Goal: Information Seeking & Learning: Learn about a topic

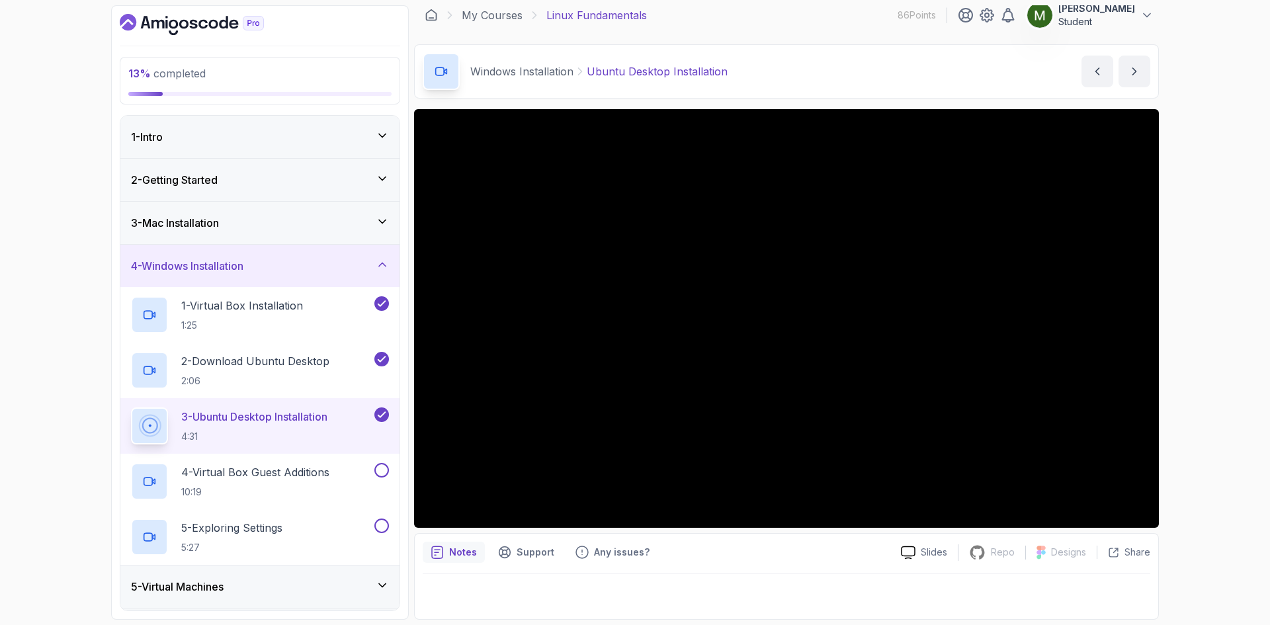
click at [240, 189] on div "2 - Getting Started" at bounding box center [259, 180] width 279 height 42
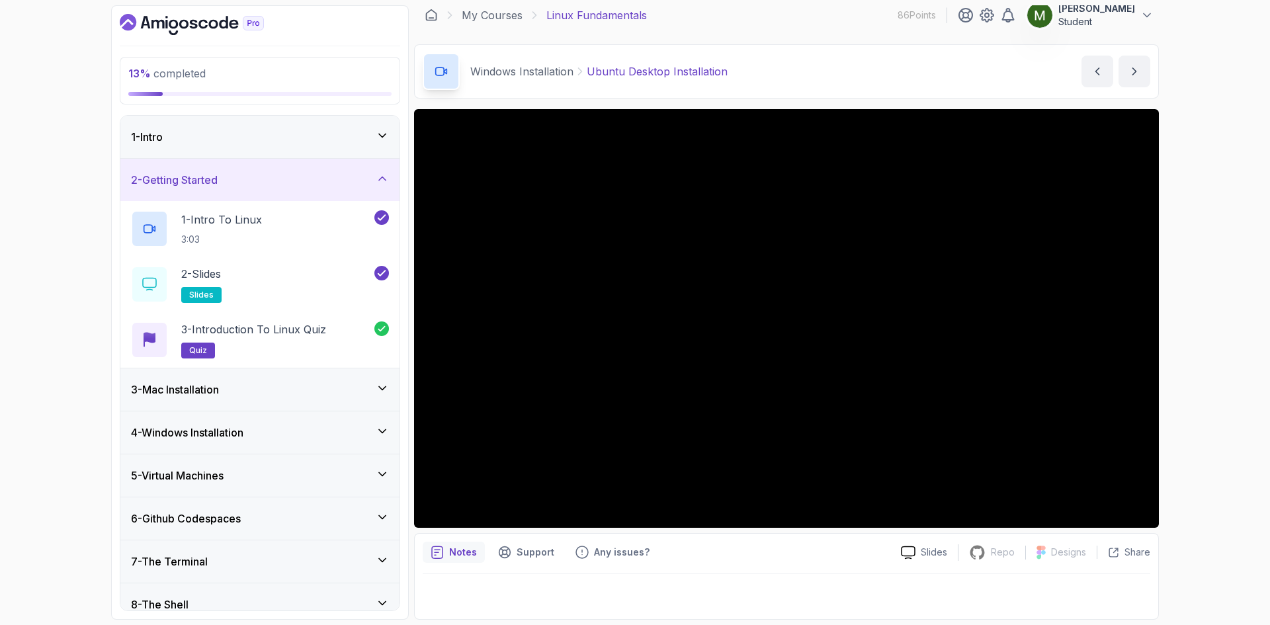
click at [273, 382] on div "3 - Mac Installation" at bounding box center [260, 390] width 258 height 16
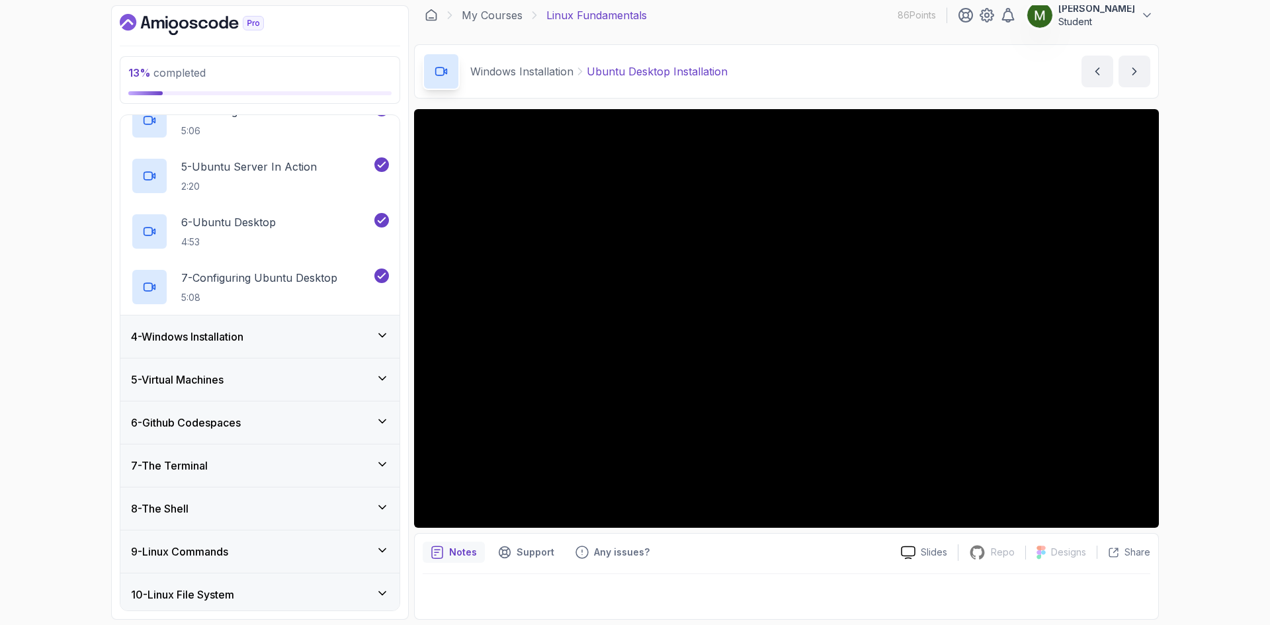
click at [243, 337] on h3 "4 - Windows Installation" at bounding box center [187, 337] width 112 height 16
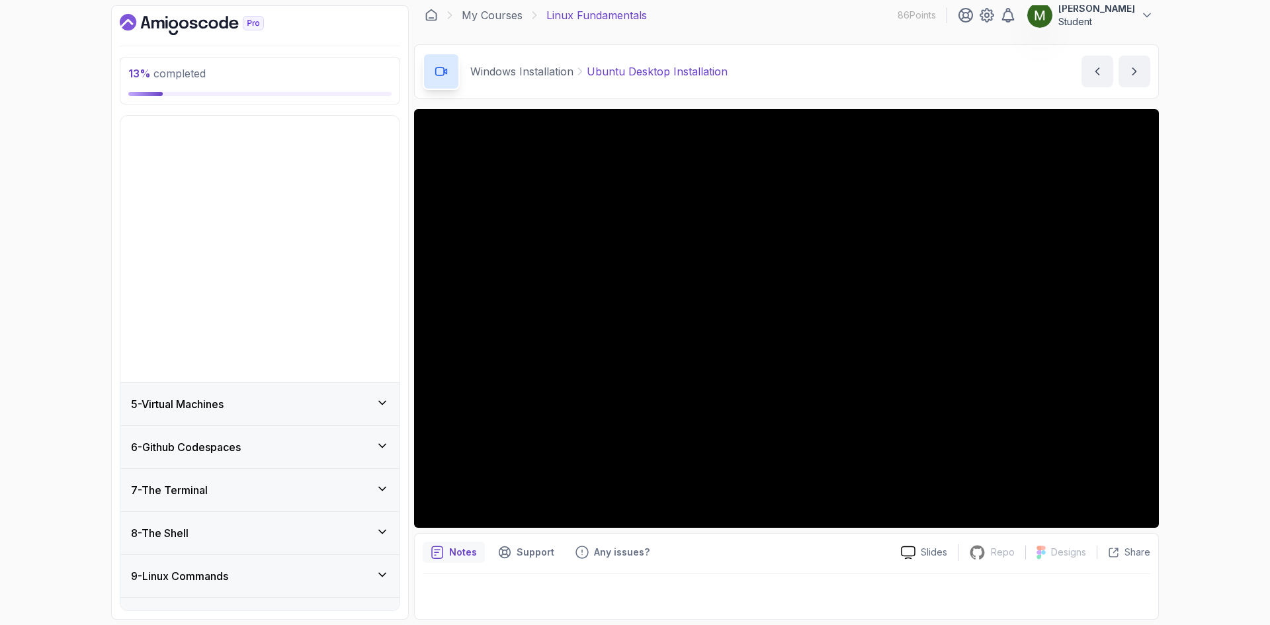
scroll to position [149, 0]
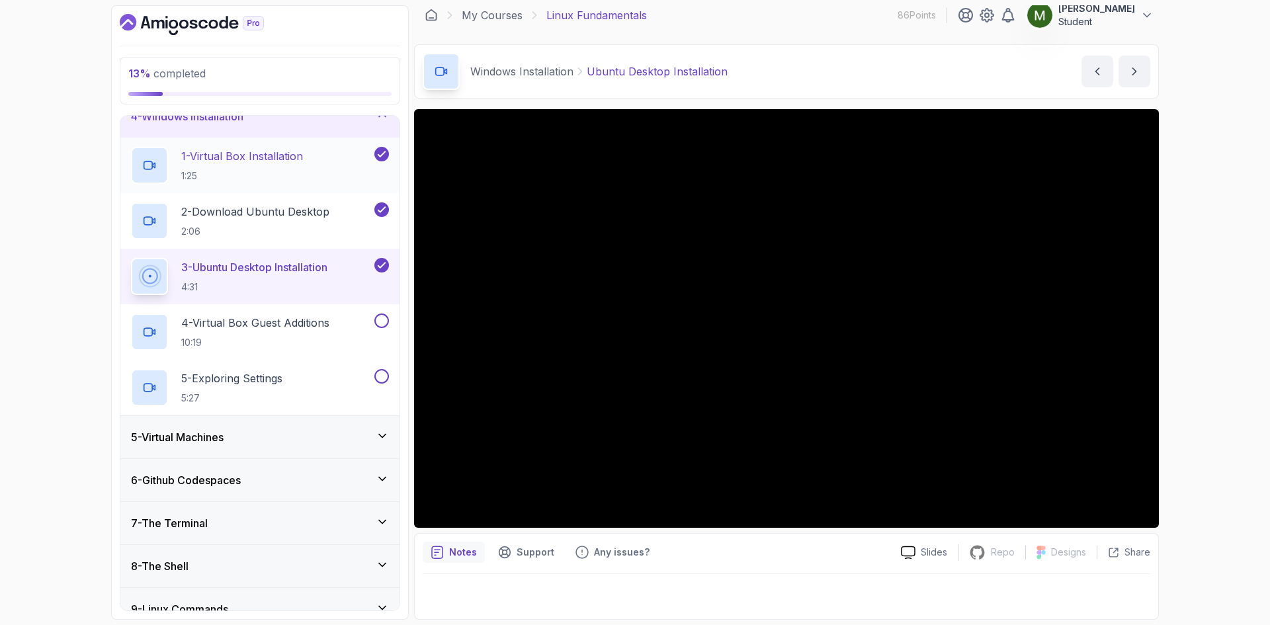
click at [289, 177] on p "1:25" at bounding box center [242, 175] width 122 height 13
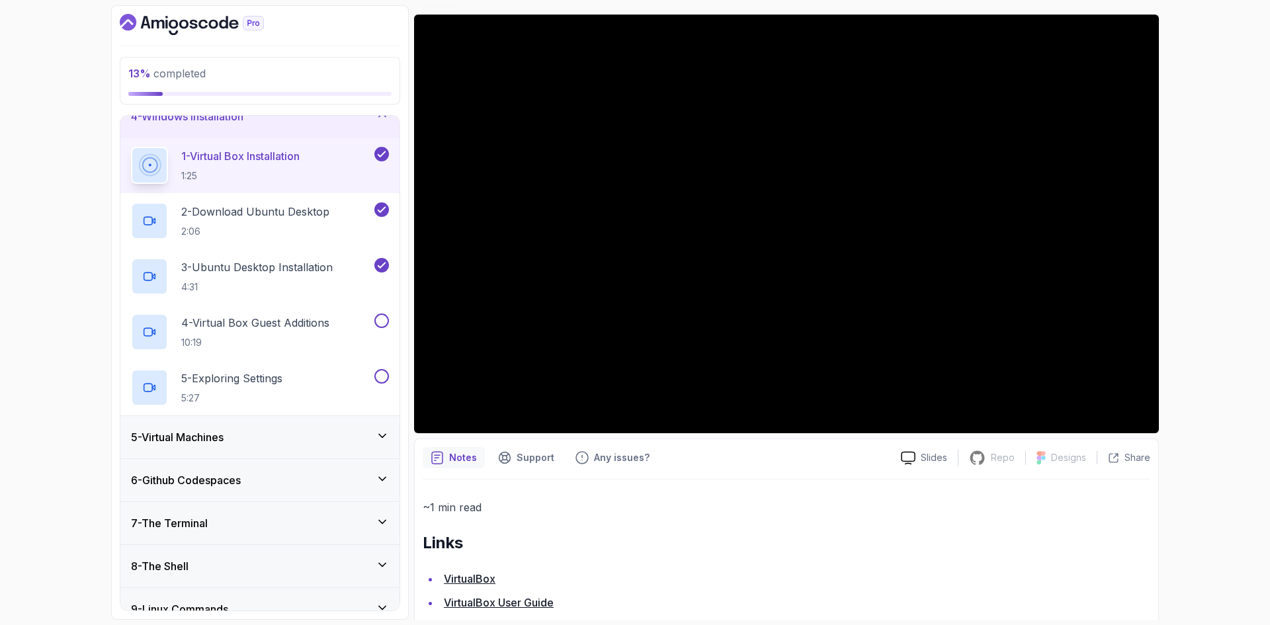
scroll to position [128, 0]
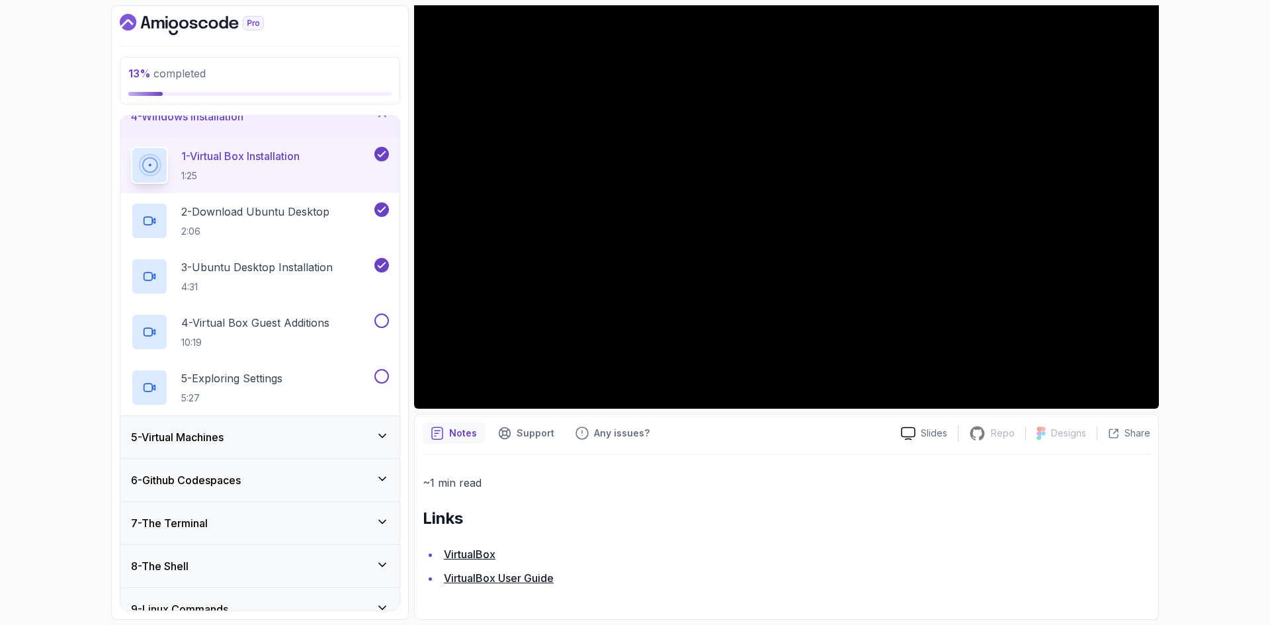
click at [486, 556] on link "VirtualBox" at bounding box center [470, 554] width 52 height 13
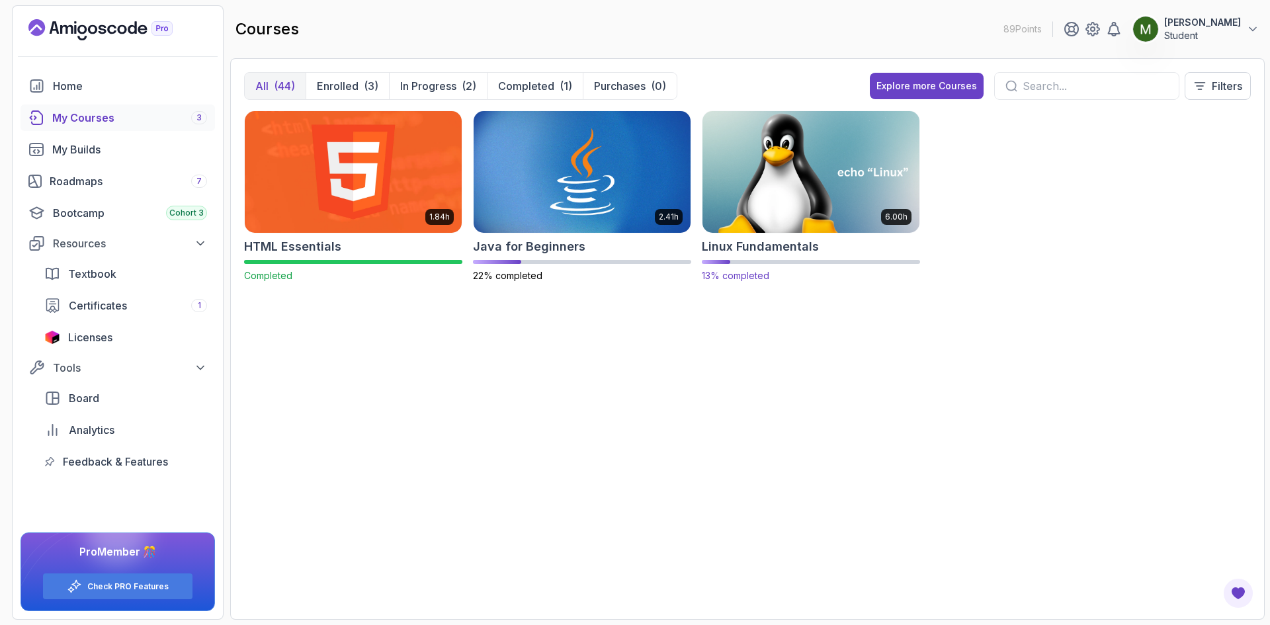
click at [814, 187] on img at bounding box center [811, 172] width 228 height 128
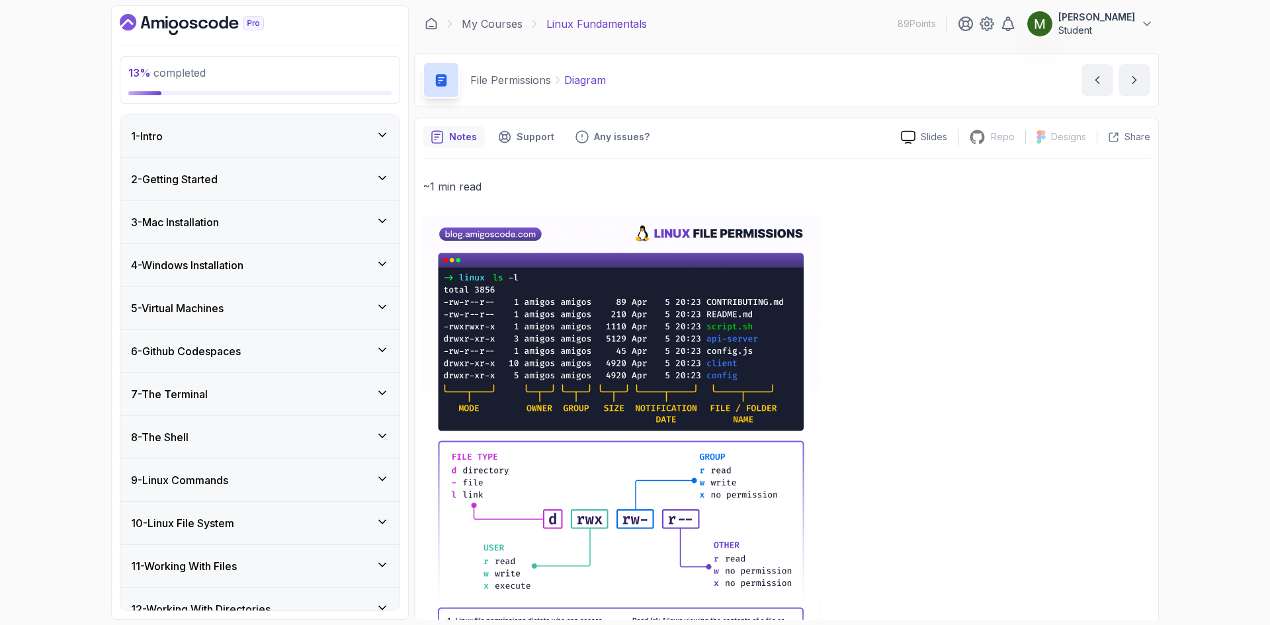
click at [185, 173] on h3 "2 - Getting Started" at bounding box center [174, 179] width 87 height 16
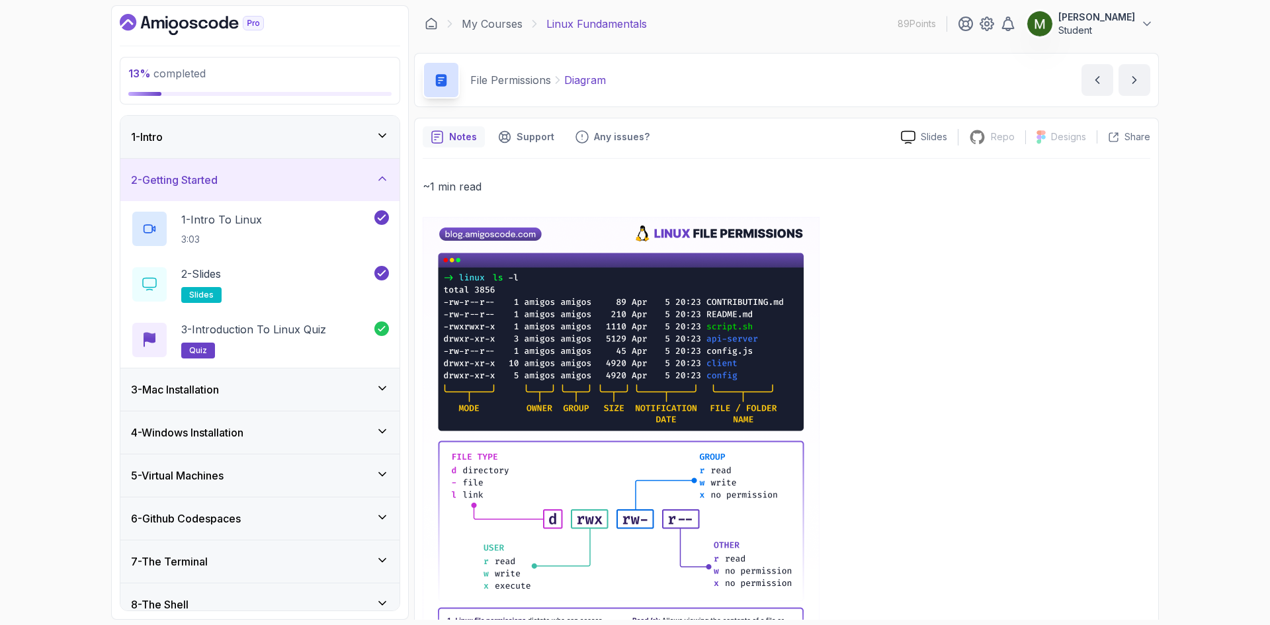
click at [281, 432] on div "4 - Windows Installation" at bounding box center [260, 433] width 258 height 16
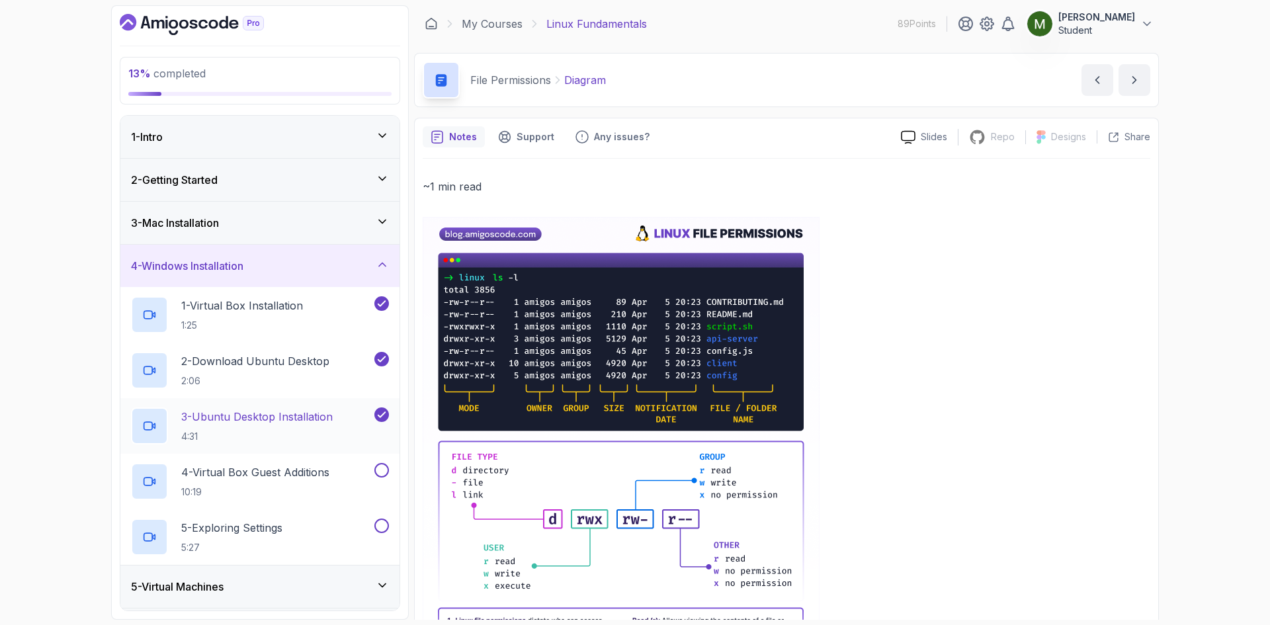
click at [258, 418] on p "3 - Ubuntu Desktop Installation" at bounding box center [256, 417] width 151 height 16
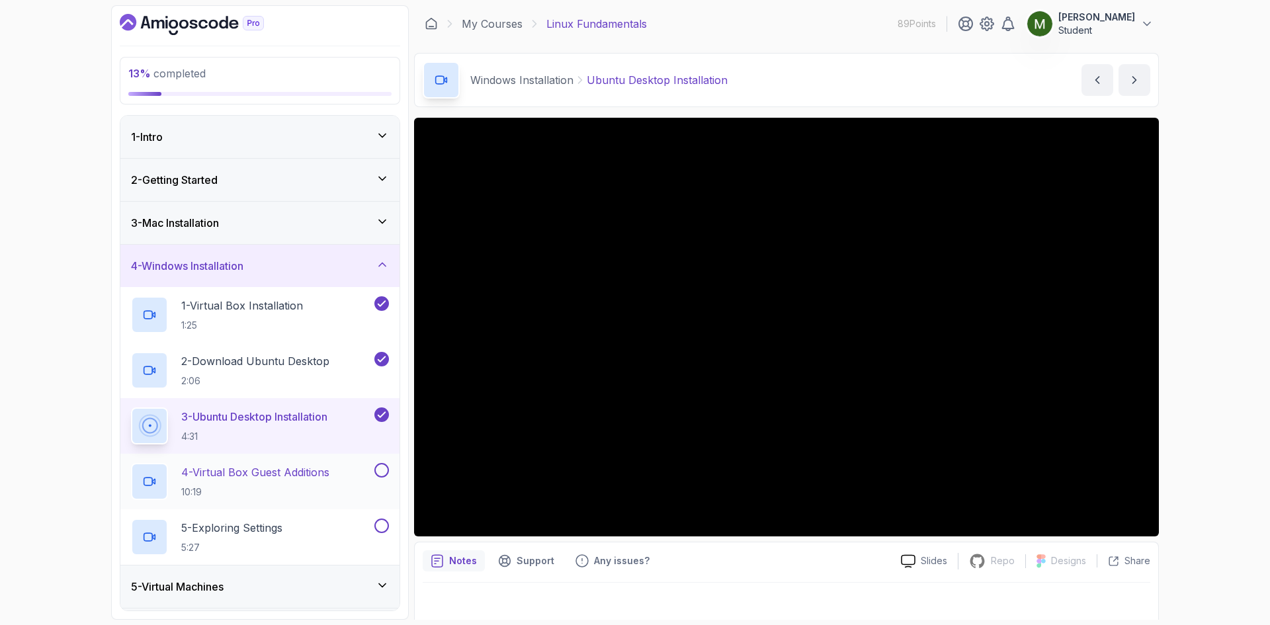
click at [271, 478] on p "4 - Virtual Box Guest Additions" at bounding box center [255, 472] width 148 height 16
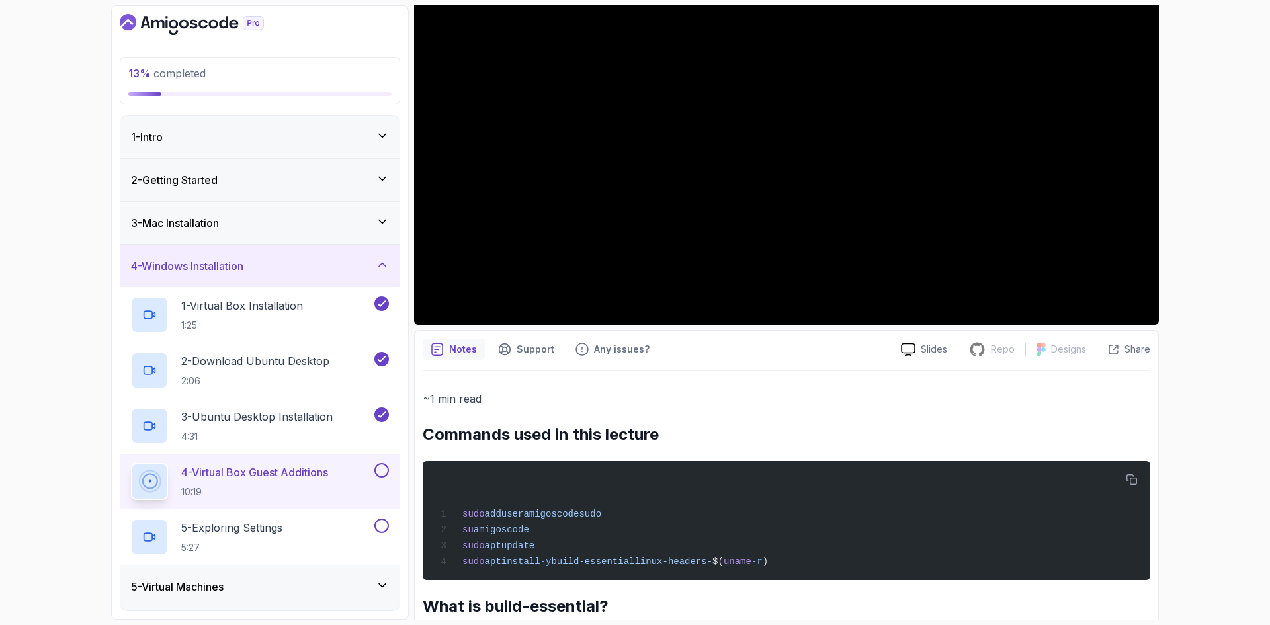
scroll to position [416, 0]
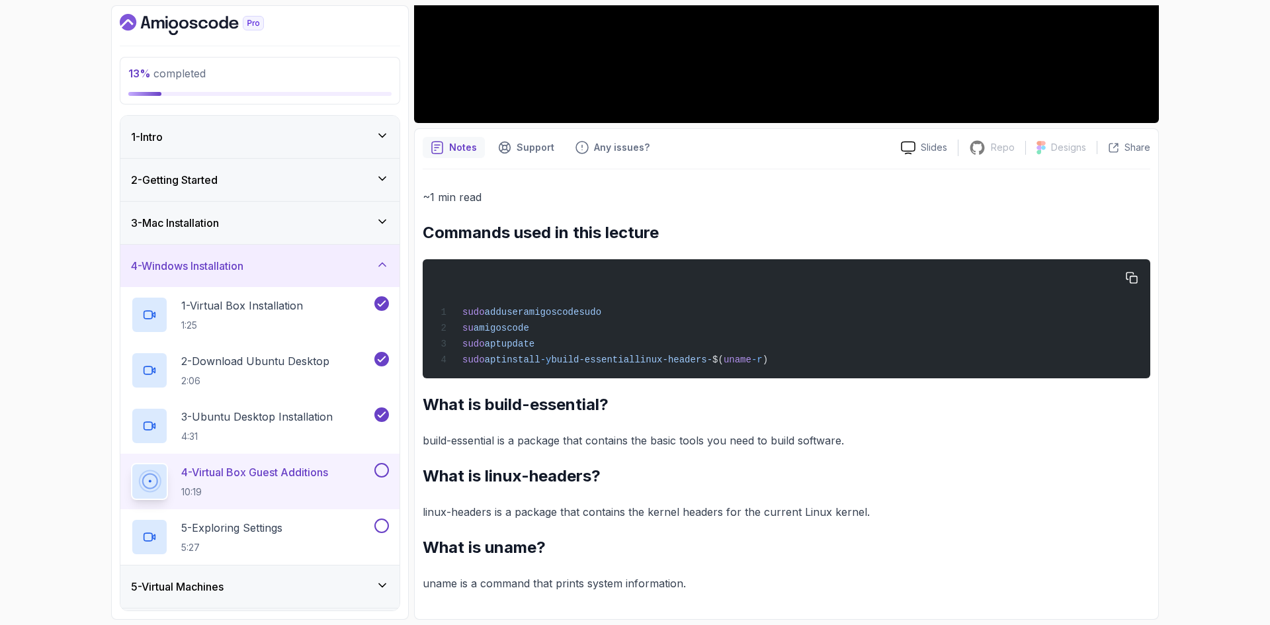
drag, startPoint x: 620, startPoint y: 314, endPoint x: 450, endPoint y: 310, distance: 170.1
click at [450, 310] on div "sudo adduser amigoscode sudo su amigoscode sudo apt update sudo apt install -y …" at bounding box center [786, 318] width 706 height 103
copy span "sudo adduser amigoscode sudo"
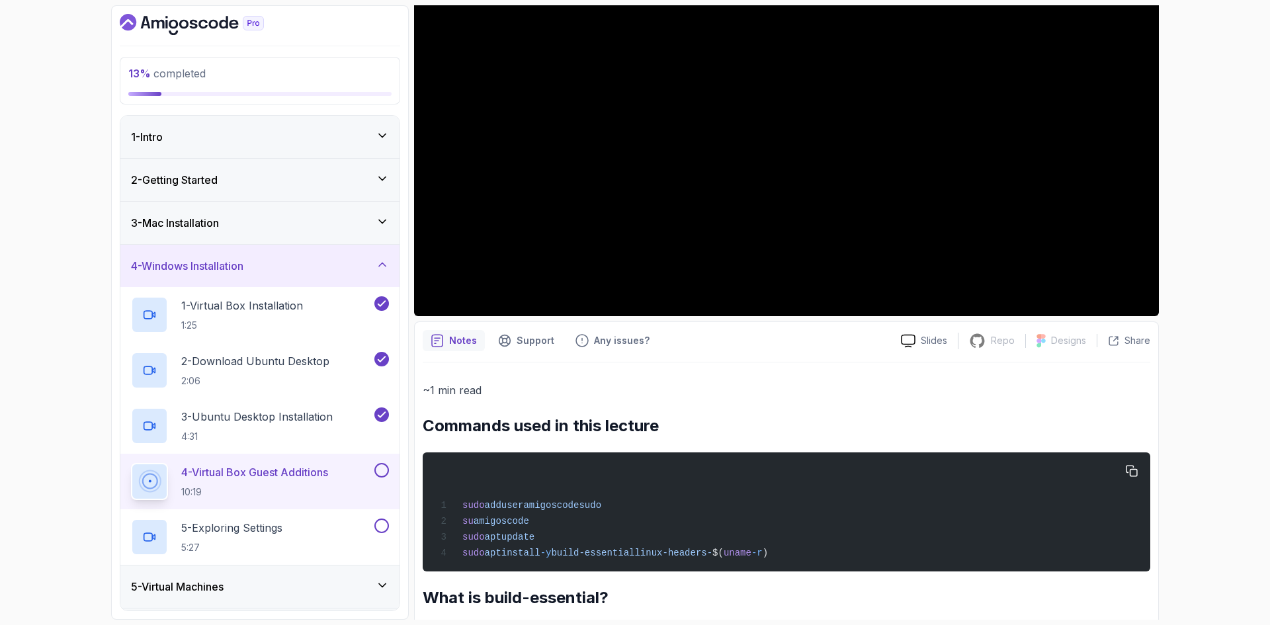
scroll to position [110, 0]
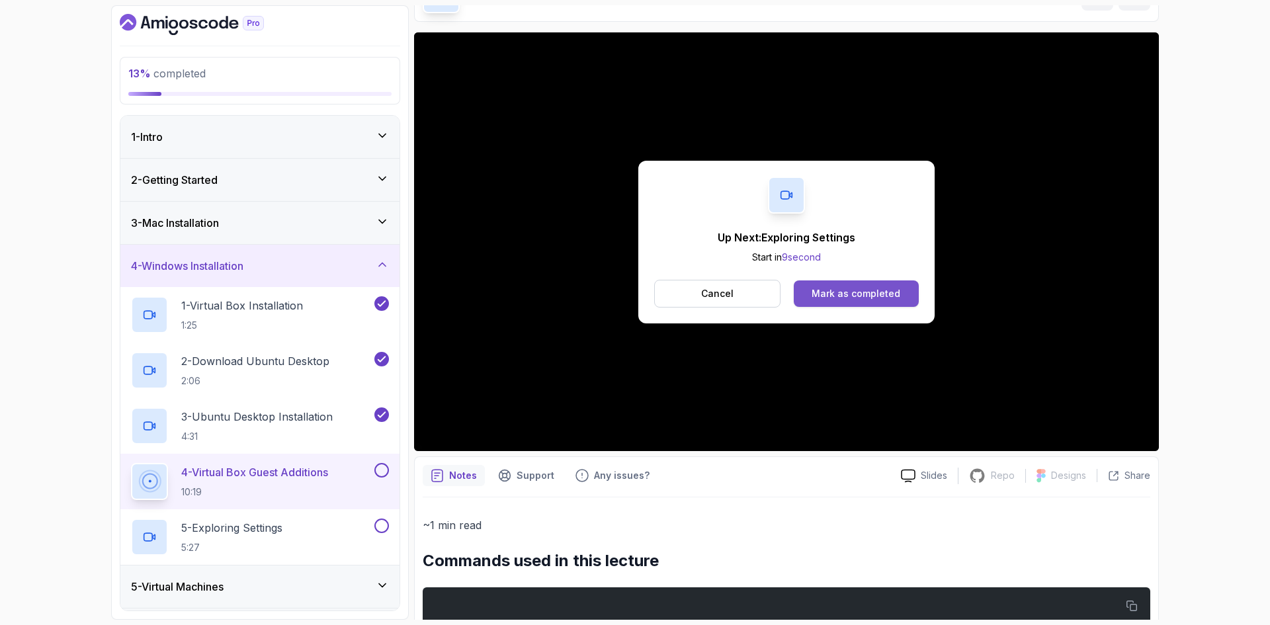
click at [844, 296] on div "Mark as completed" at bounding box center [856, 293] width 89 height 13
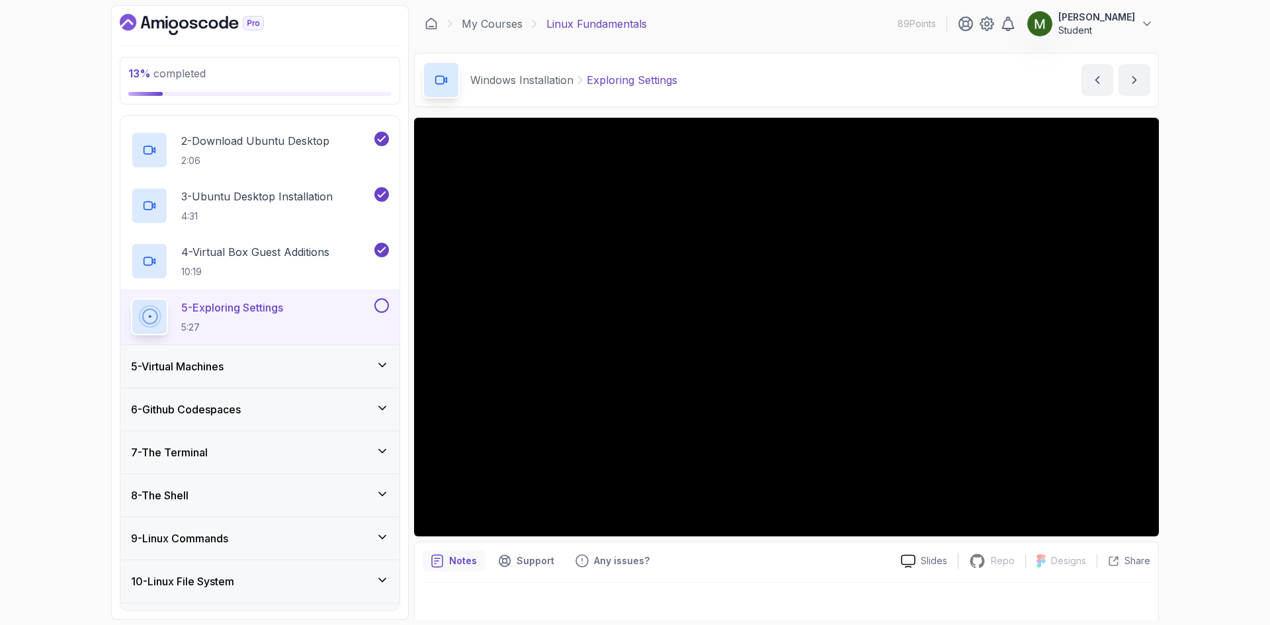
click at [269, 371] on div "5 - Virtual Machines" at bounding box center [260, 367] width 258 height 16
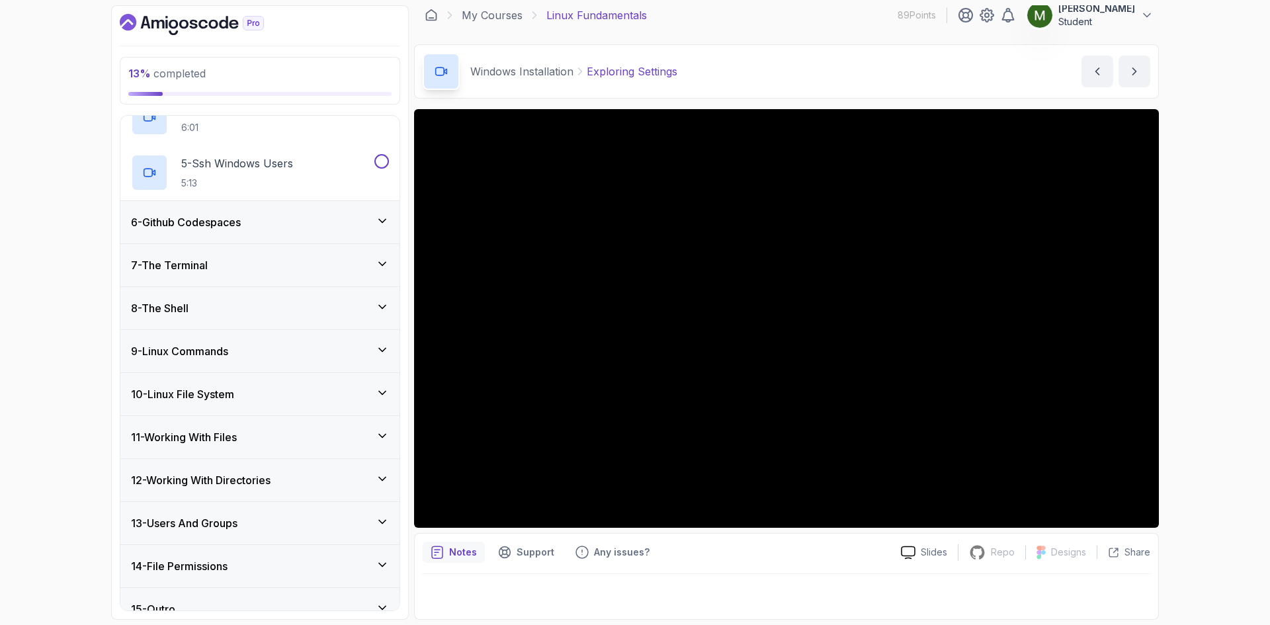
scroll to position [427, 0]
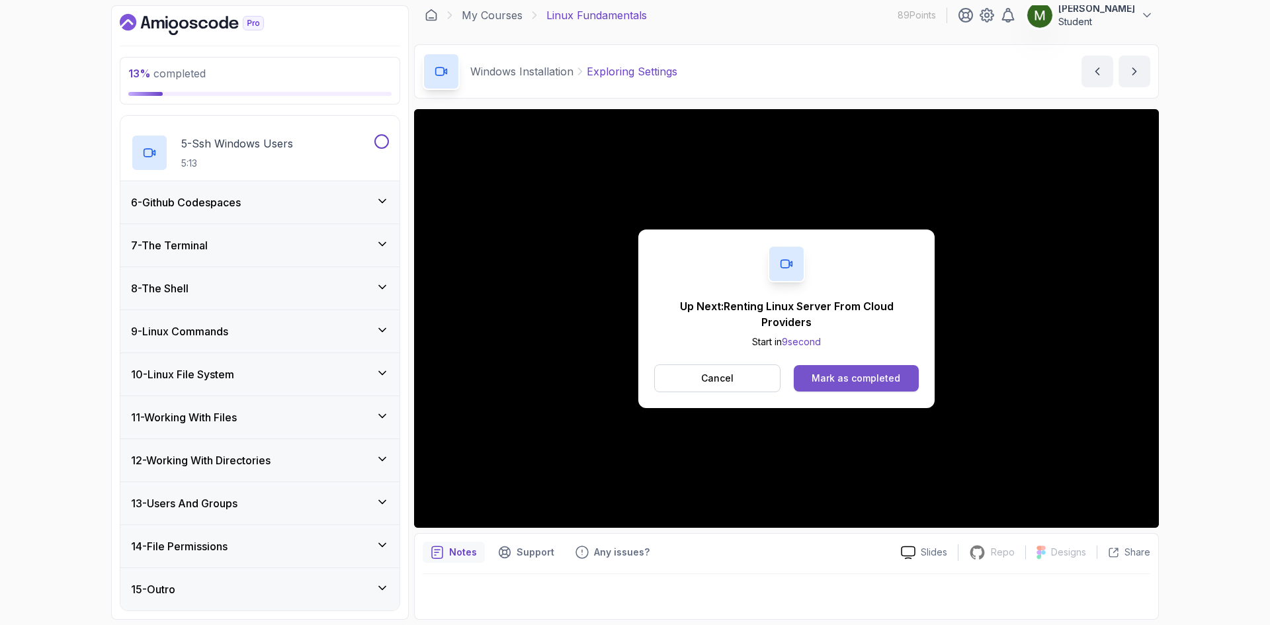
click at [829, 380] on div "Mark as completed" at bounding box center [856, 378] width 89 height 13
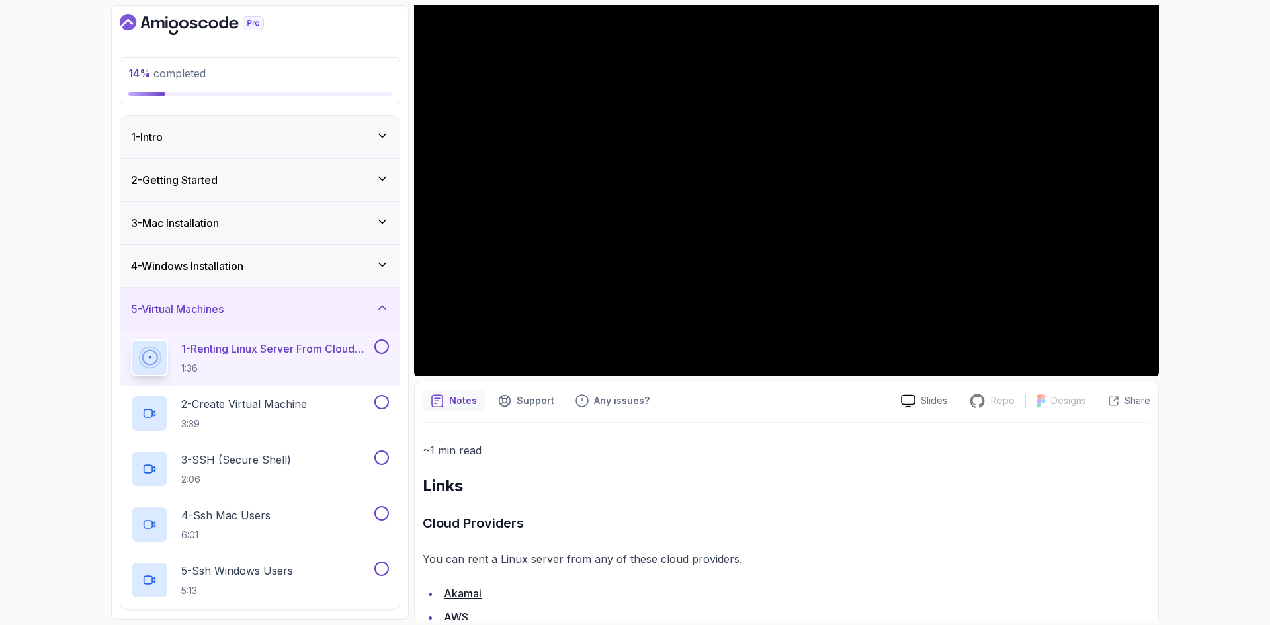
scroll to position [271, 0]
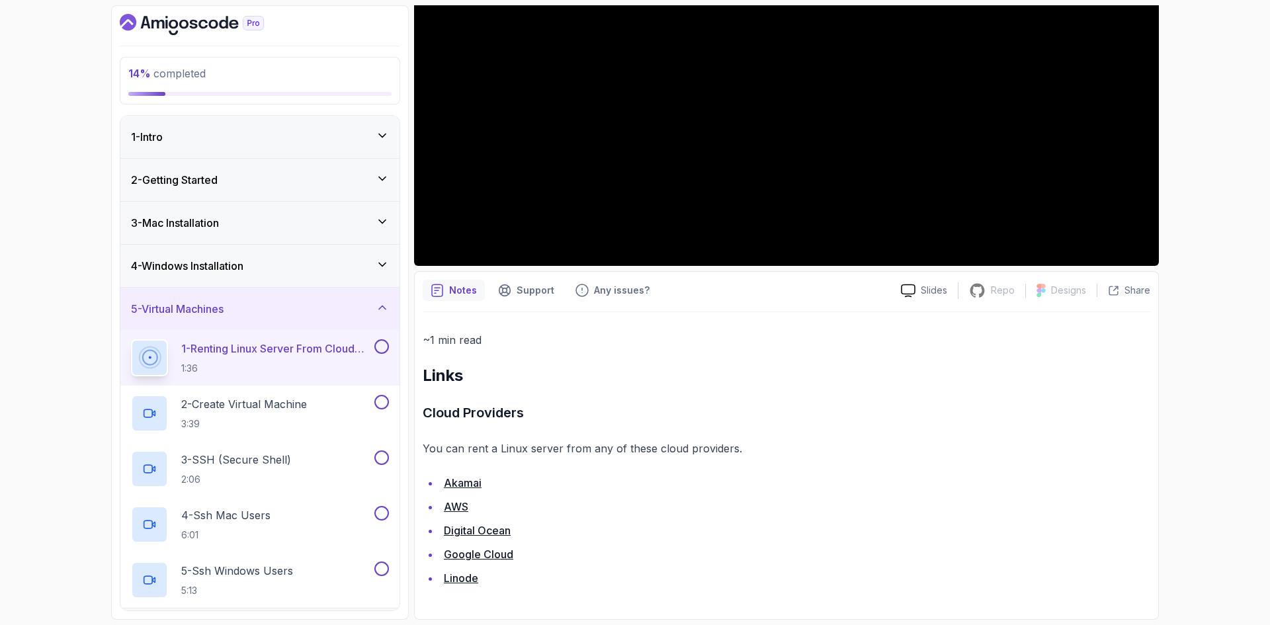
click at [470, 480] on link "Akamai" at bounding box center [463, 482] width 38 height 13
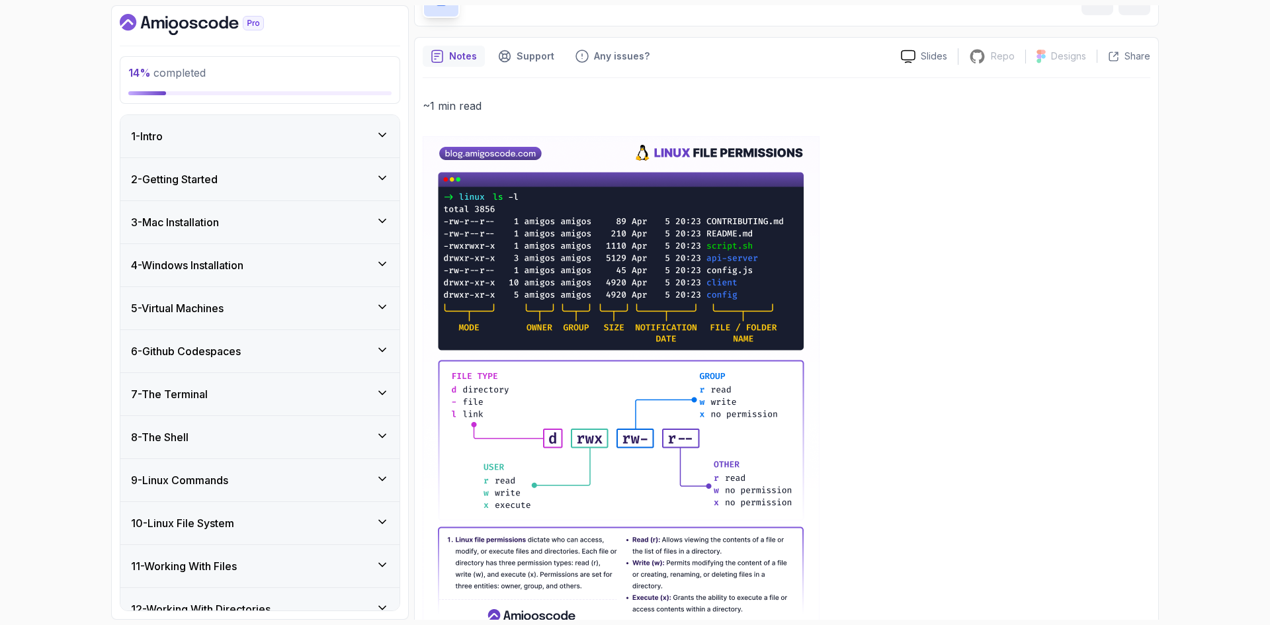
scroll to position [151, 0]
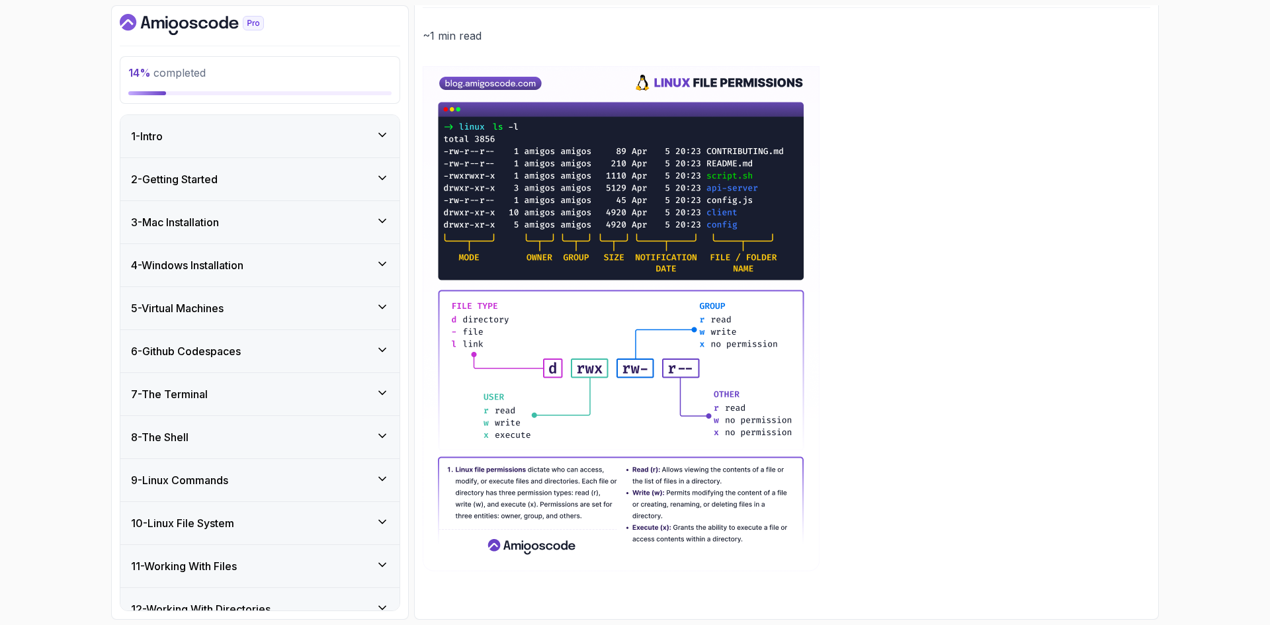
click at [220, 257] on div "4 - Windows Installation" at bounding box center [259, 265] width 279 height 42
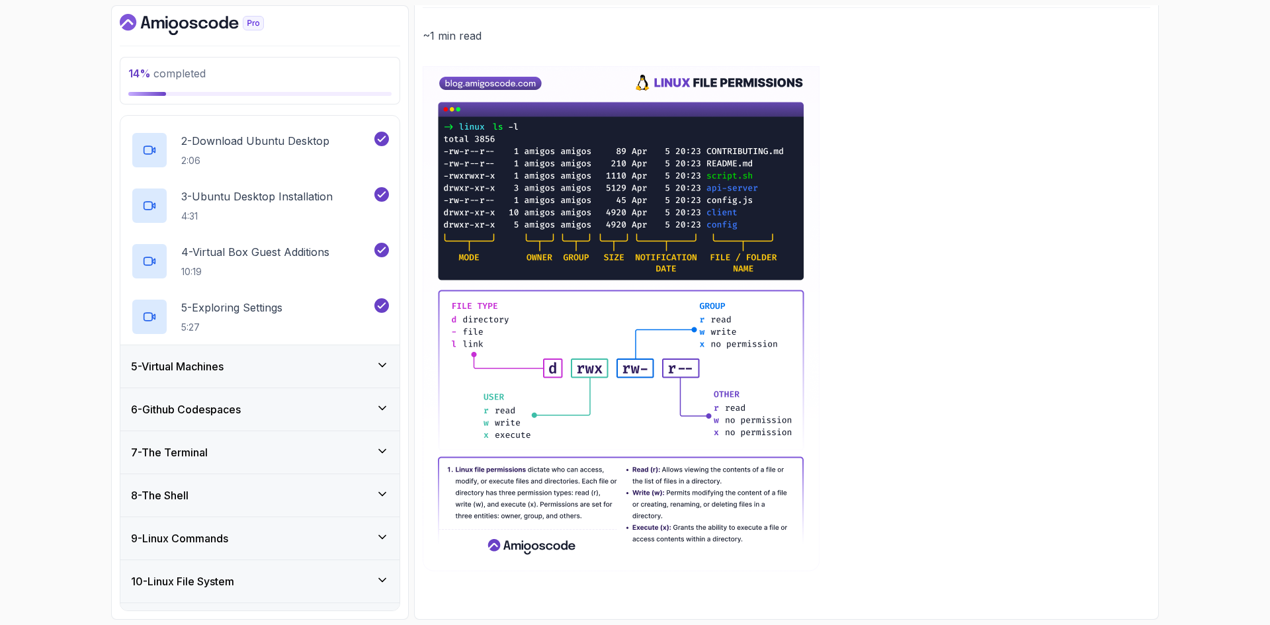
click at [265, 367] on div "5 - Virtual Machines" at bounding box center [260, 367] width 258 height 16
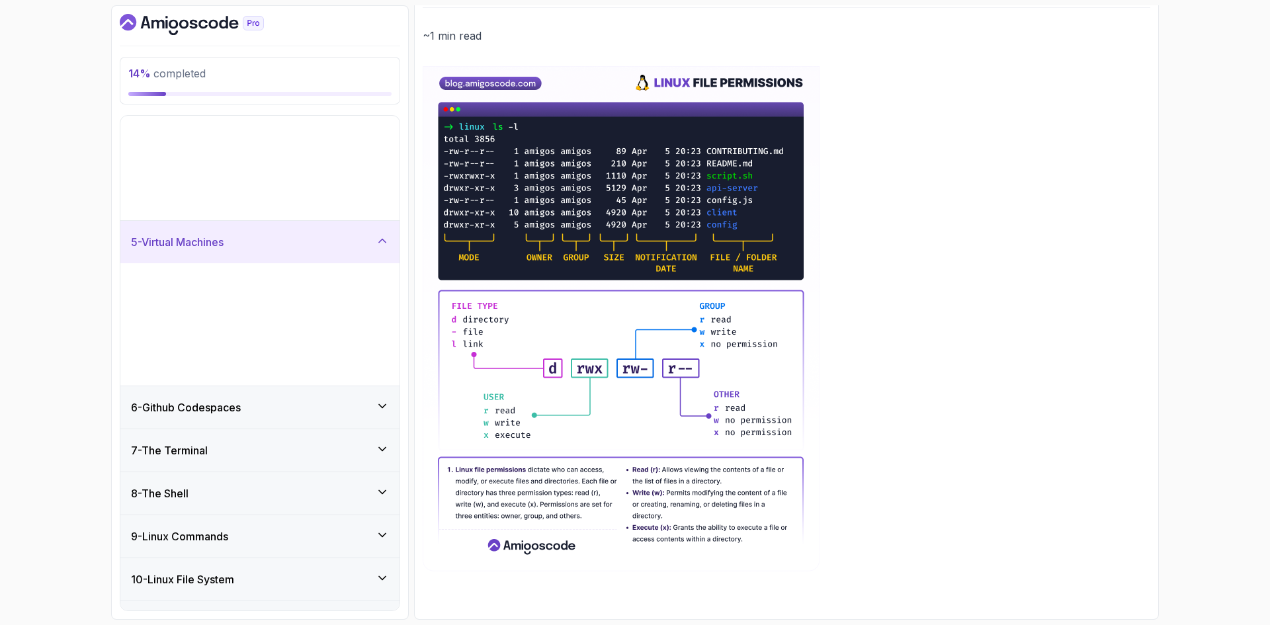
scroll to position [149, 0]
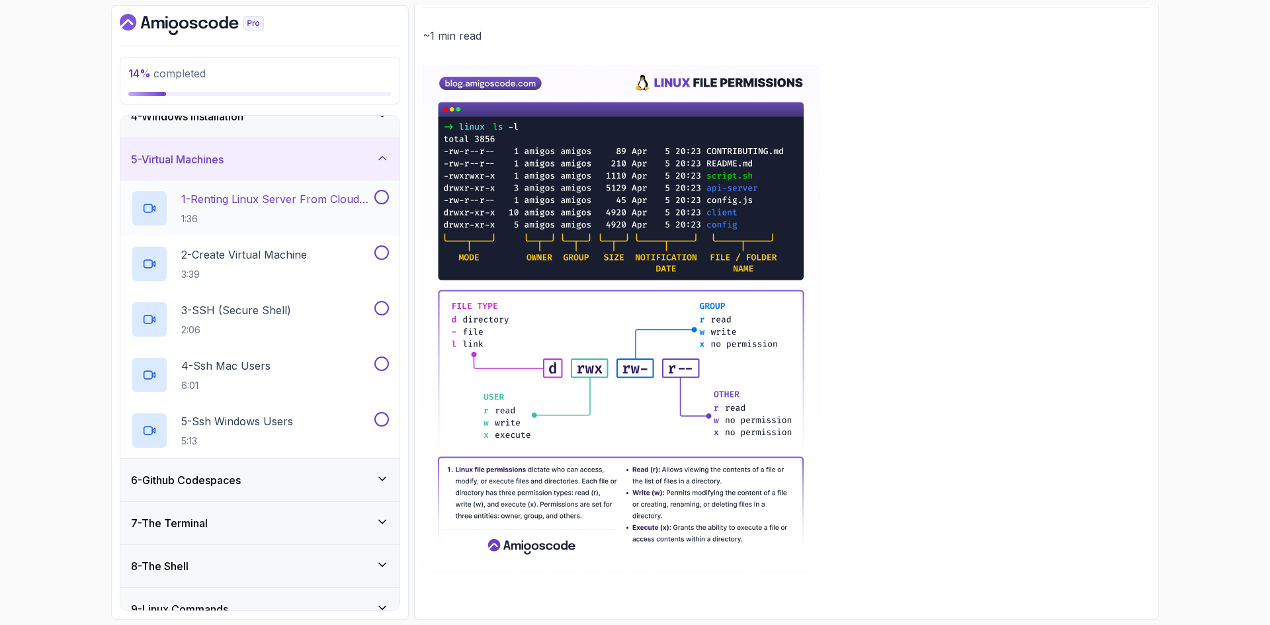
click at [247, 210] on h2 "1 - Renting Linux Server From Cloud Providers 1:36" at bounding box center [276, 208] width 191 height 34
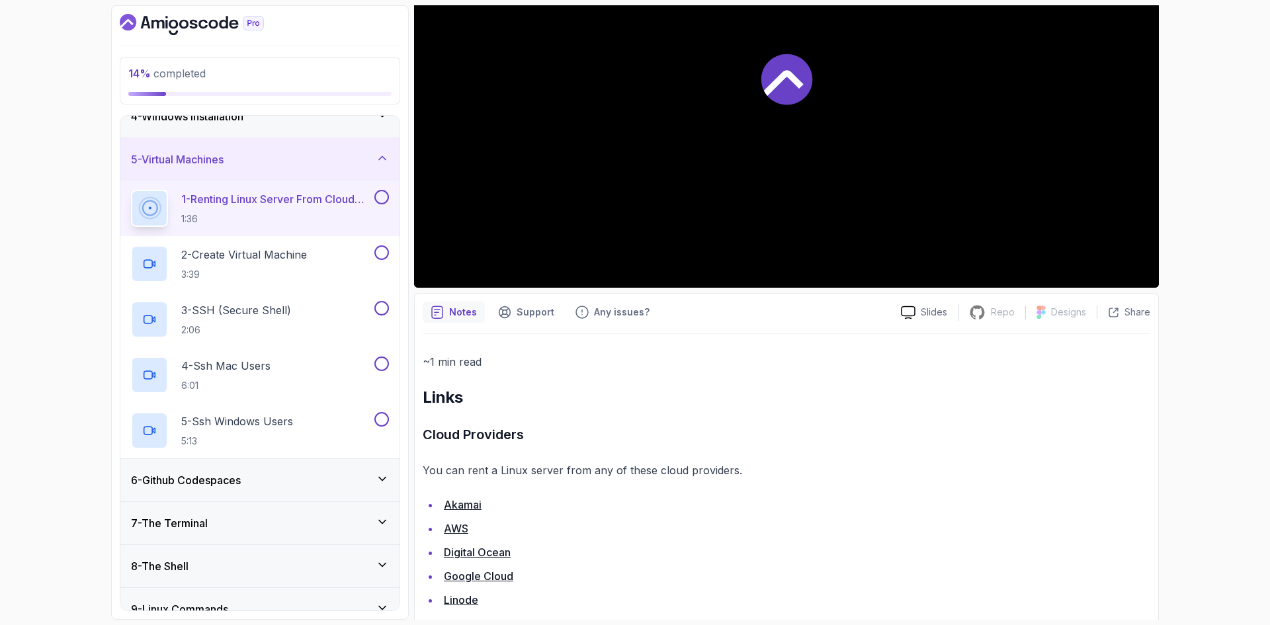
scroll to position [271, 0]
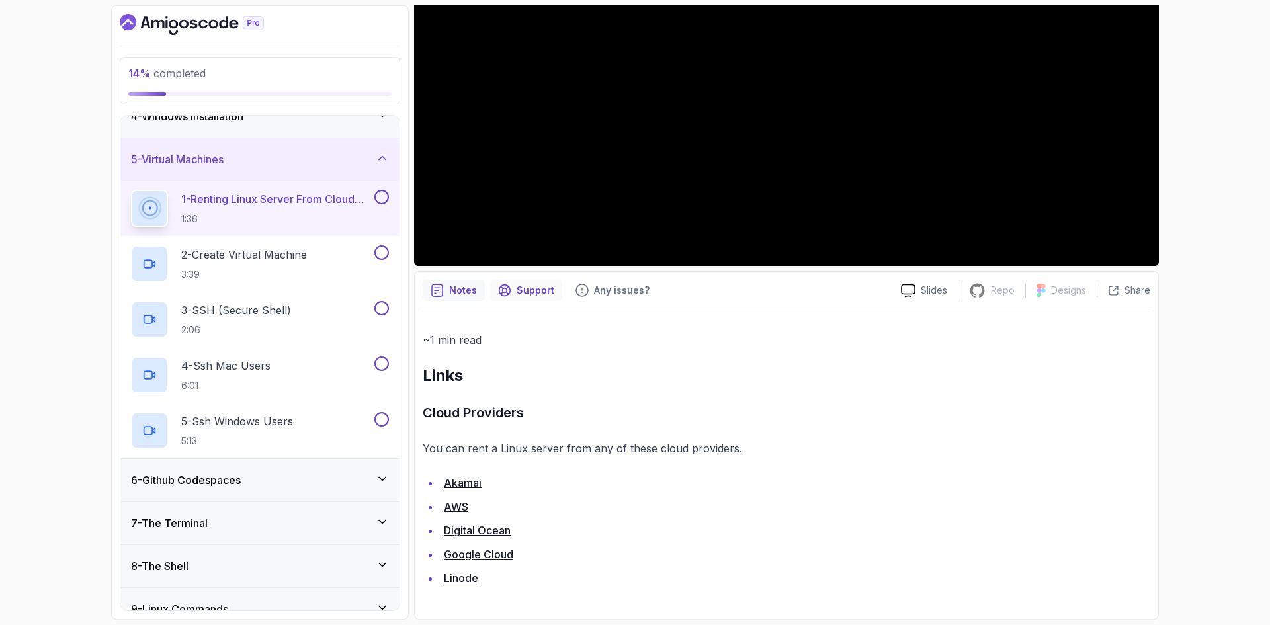
click at [543, 289] on p "Support" at bounding box center [536, 290] width 38 height 13
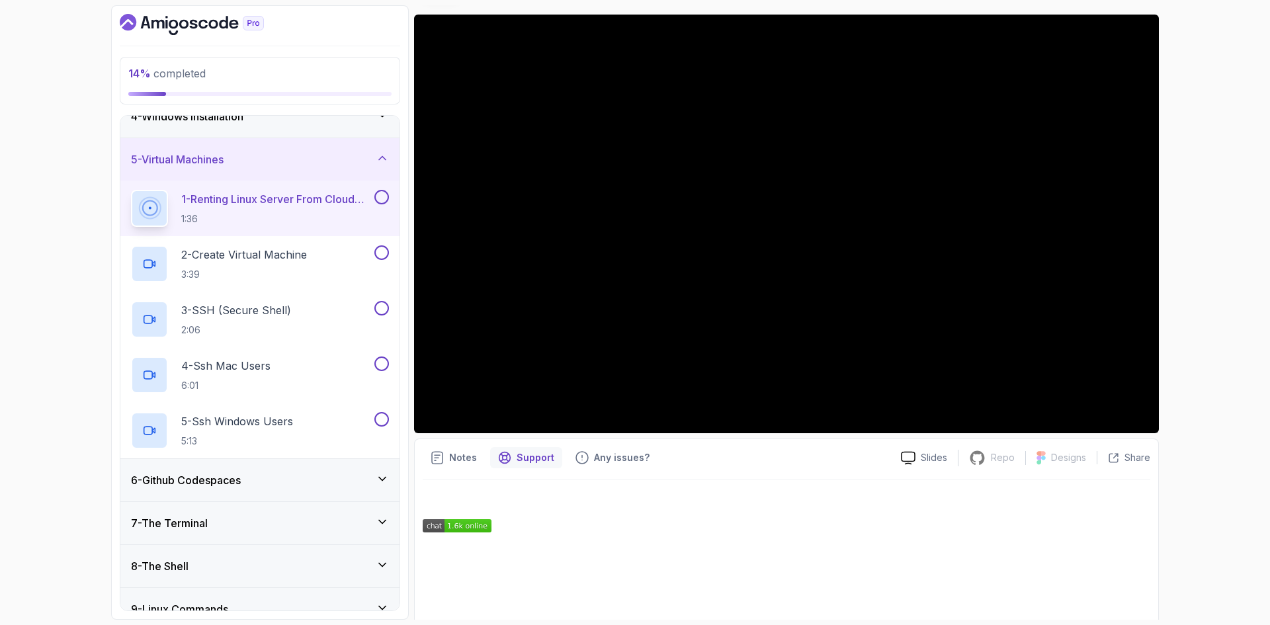
scroll to position [220, 0]
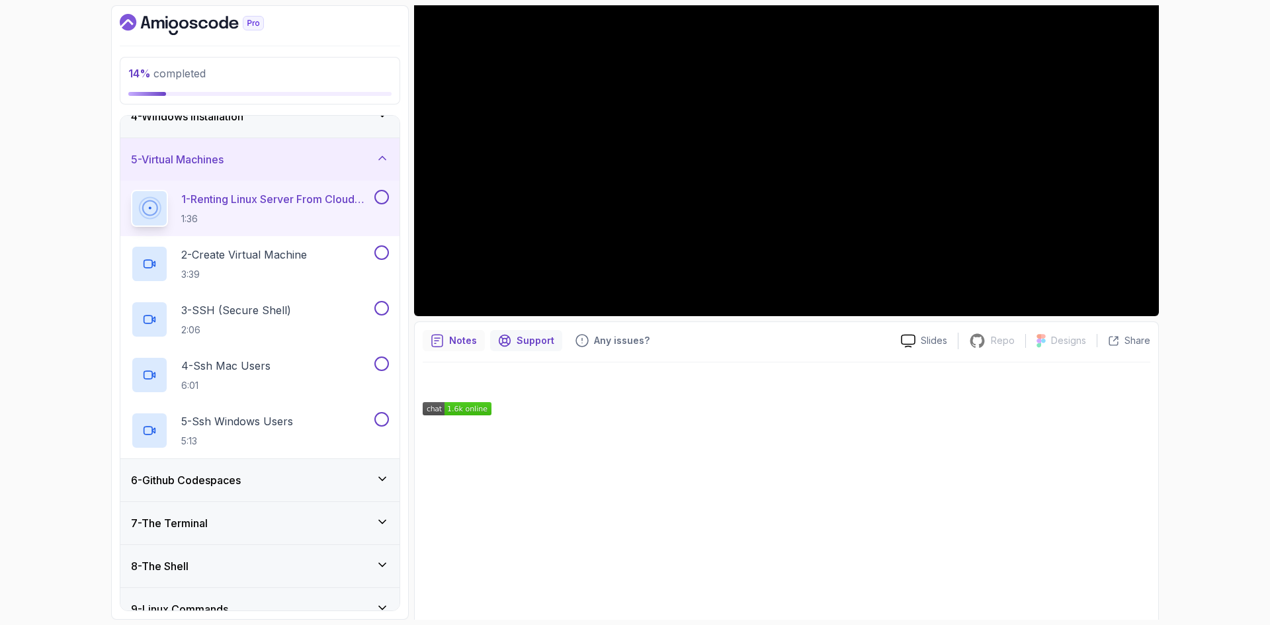
click at [449, 332] on div "Notes" at bounding box center [454, 340] width 62 height 21
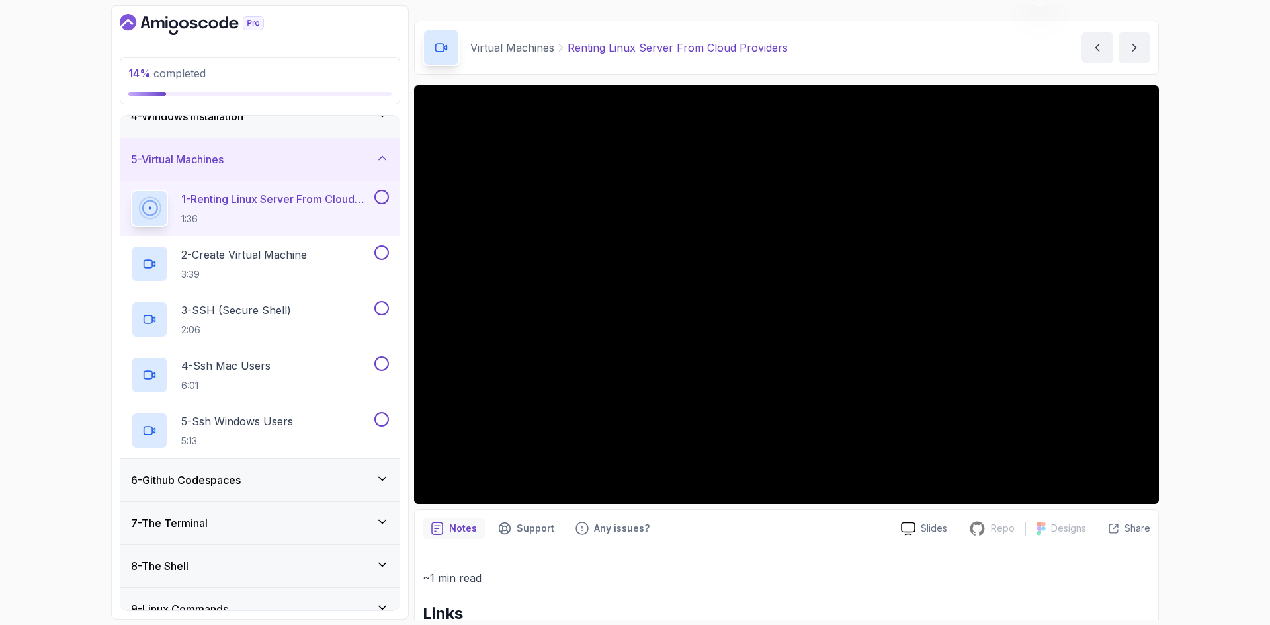
scroll to position [0, 0]
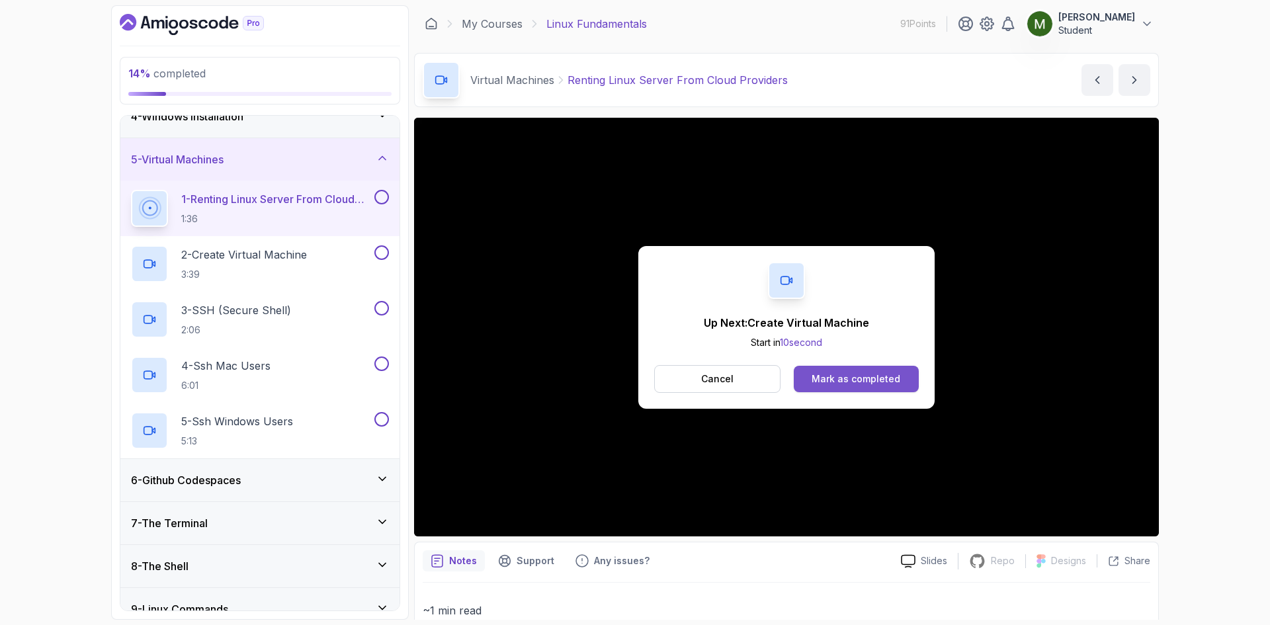
click at [832, 373] on div "Mark as completed" at bounding box center [856, 378] width 89 height 13
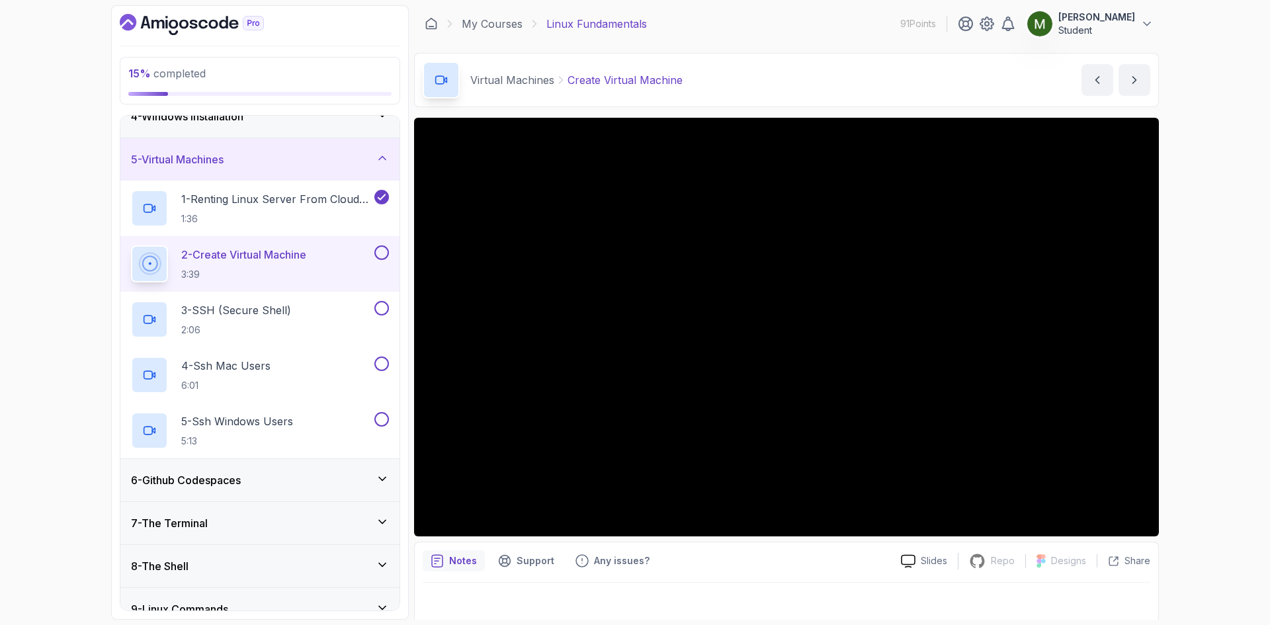
scroll to position [9, 0]
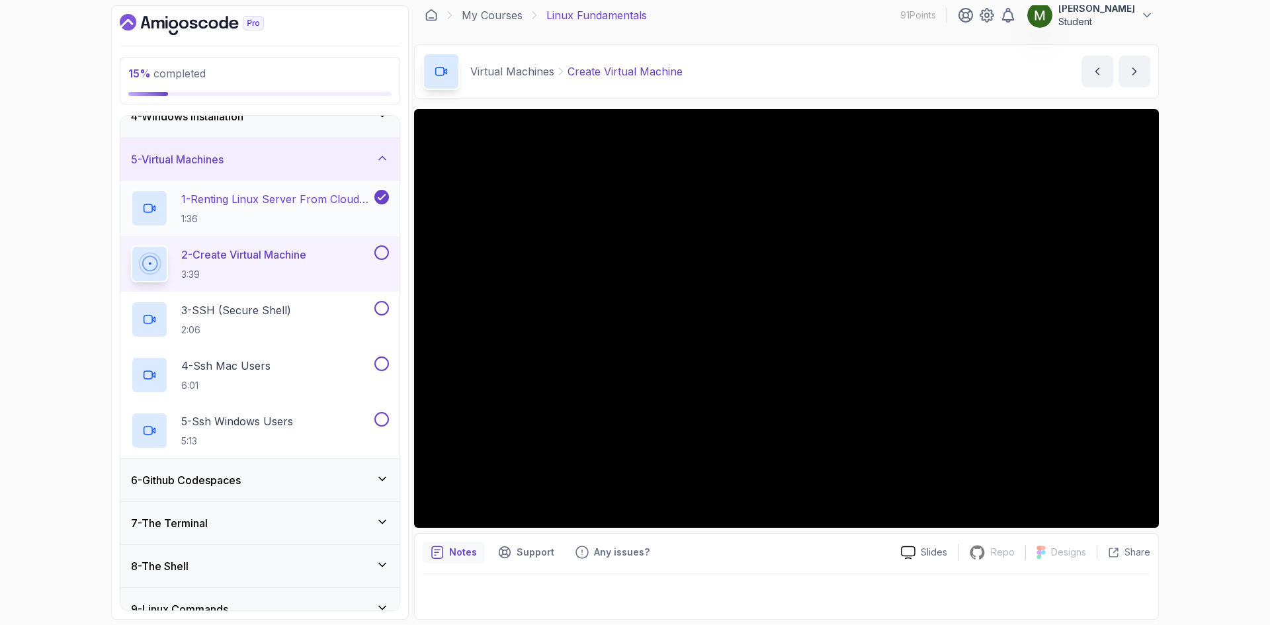
click at [240, 203] on p "1 - Renting Linux Server From Cloud Providers" at bounding box center [276, 199] width 191 height 16
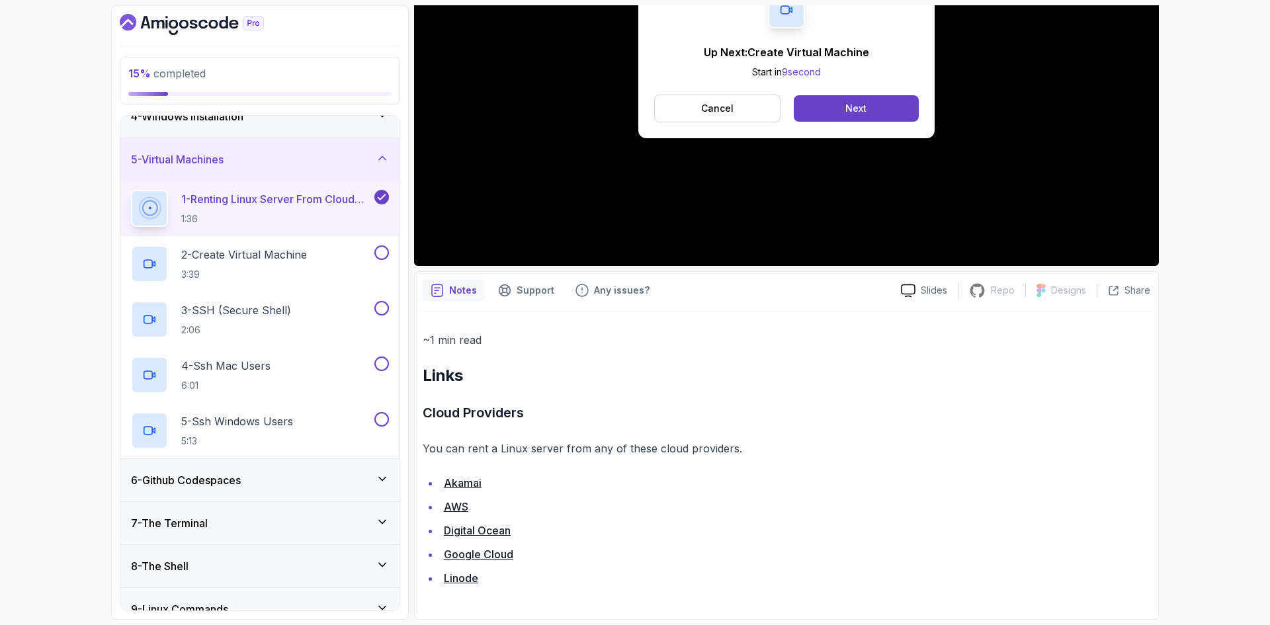
scroll to position [160, 0]
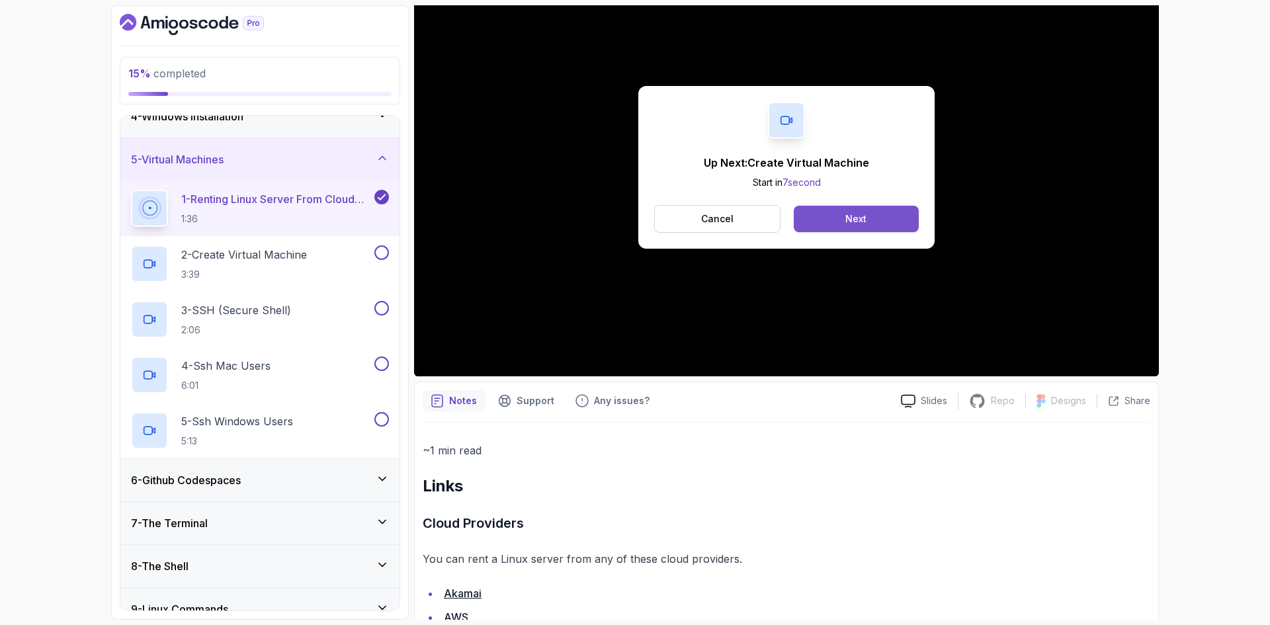
click at [858, 228] on button "Next" at bounding box center [856, 219] width 125 height 26
